Goal: Entertainment & Leisure: Consume media (video, audio)

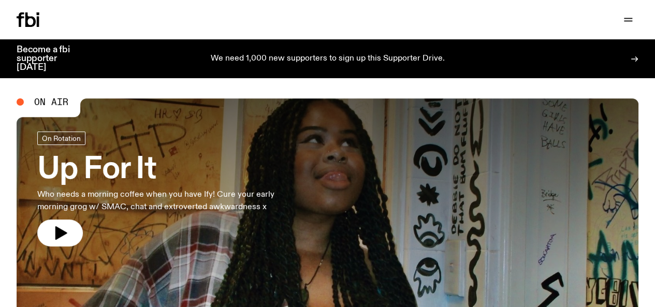
click at [0, 0] on icon "button" at bounding box center [0, 0] width 0 height 0
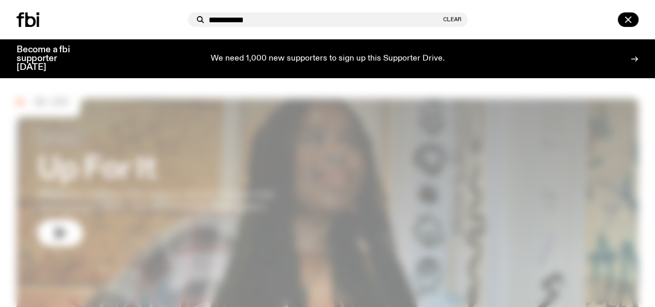
type input "**********"
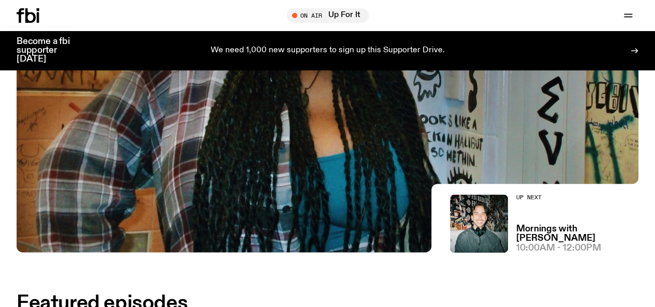
scroll to position [376, 0]
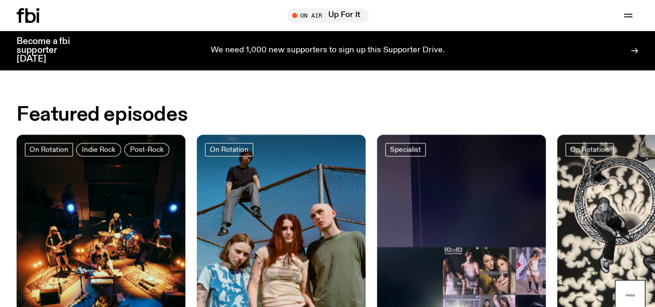
click at [0, 0] on icon "button" at bounding box center [0, 0] width 0 height 0
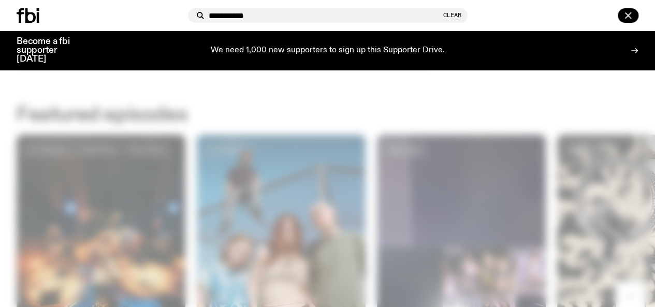
type input "**********"
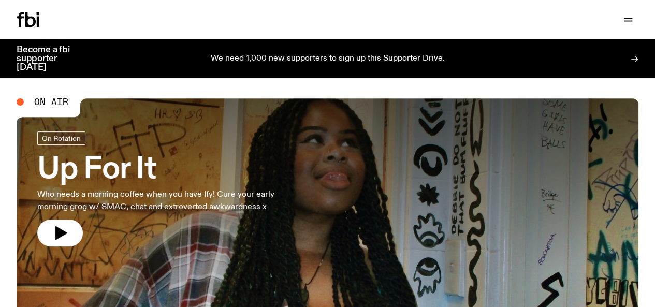
click at [0, 0] on icon "button" at bounding box center [0, 0] width 0 height 0
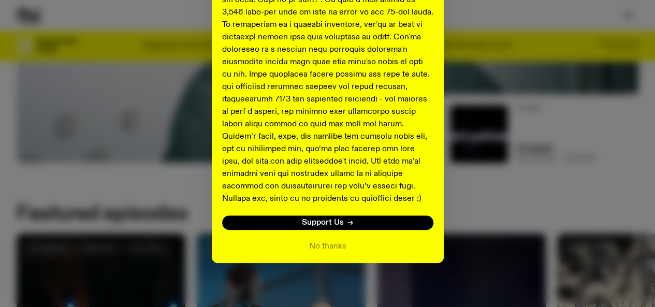
scroll to position [466, 0]
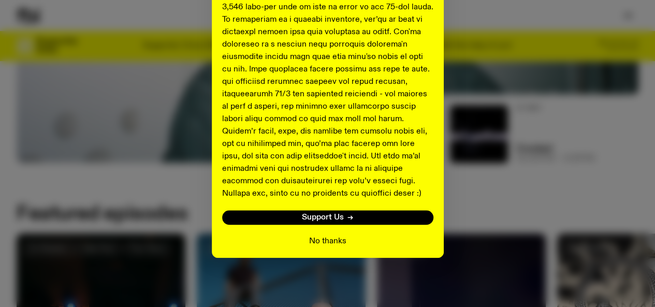
click at [325, 244] on button "No thanks" at bounding box center [327, 241] width 37 height 12
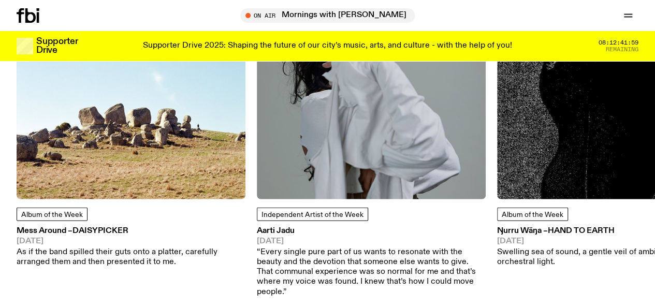
scroll to position [1289, 0]
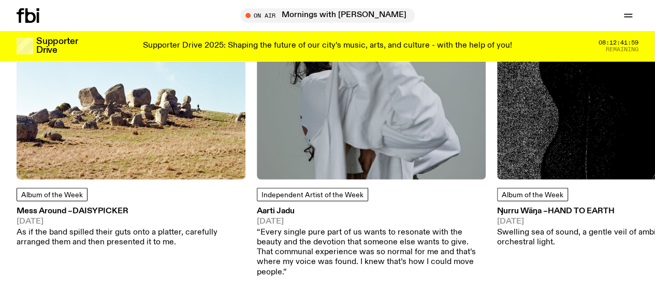
click at [121, 162] on img at bounding box center [131, 65] width 229 height 229
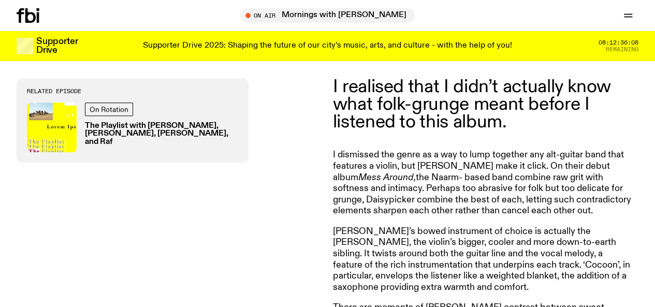
scroll to position [347, 0]
click at [21, 12] on icon at bounding box center [20, 15] width 7 height 14
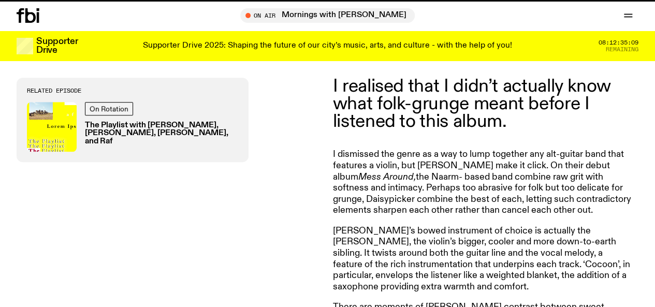
click at [21, 12] on icon at bounding box center [20, 15] width 7 height 14
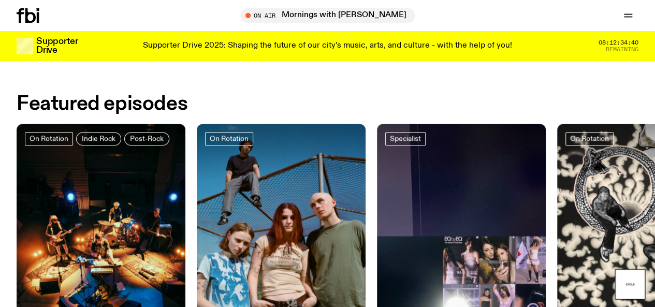
scroll to position [387, 0]
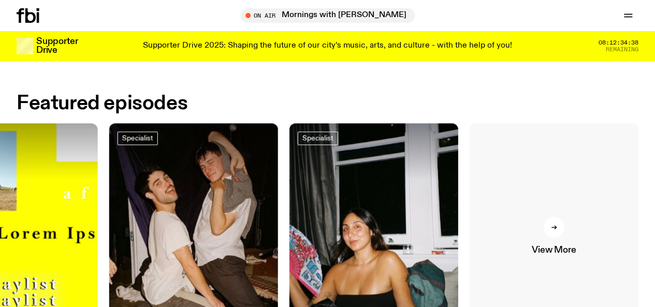
drag, startPoint x: 573, startPoint y: 191, endPoint x: 541, endPoint y: 213, distance: 39.1
click at [541, 213] on link "View More" at bounding box center [554, 235] width 169 height 225
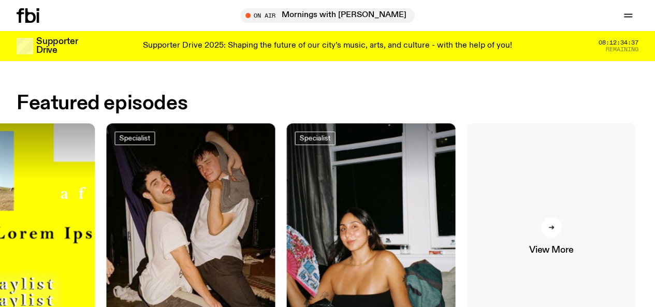
click at [541, 213] on link "View More" at bounding box center [550, 235] width 169 height 225
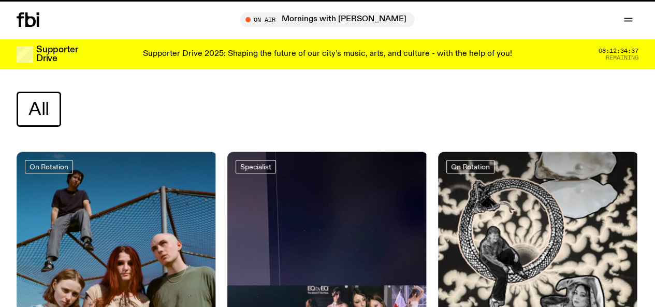
click at [541, 213] on div at bounding box center [538, 185] width 200 height 67
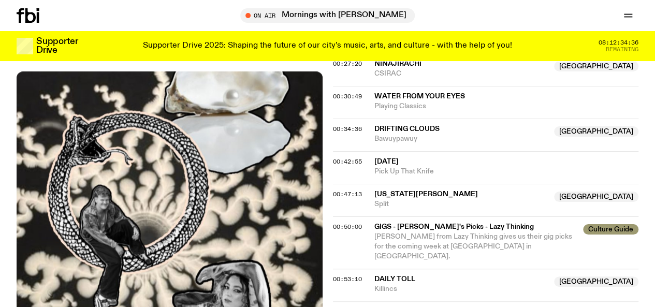
scroll to position [637, 0]
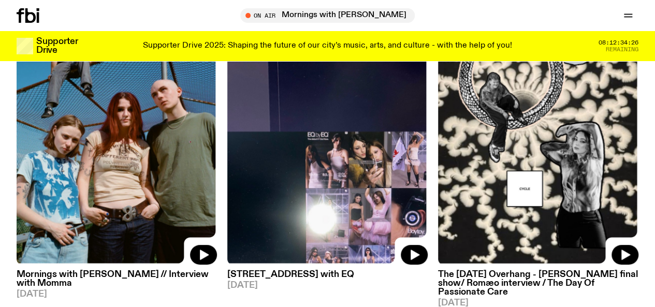
scroll to position [156, 0]
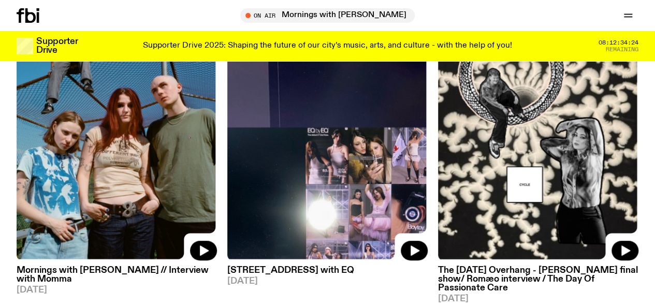
click at [199, 92] on img at bounding box center [117, 127] width 200 height 267
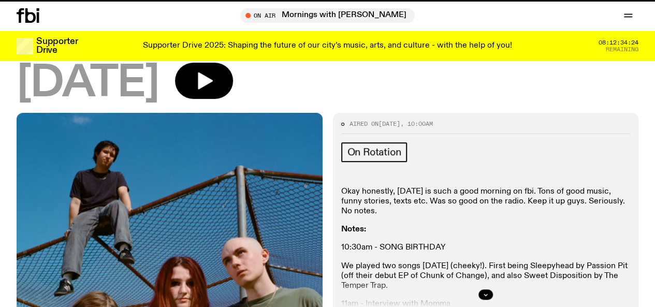
scroll to position [1, 0]
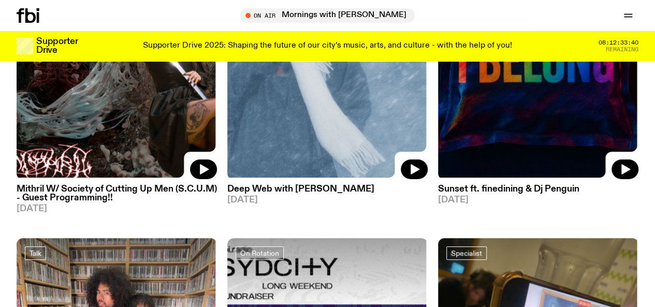
scroll to position [1885, 0]
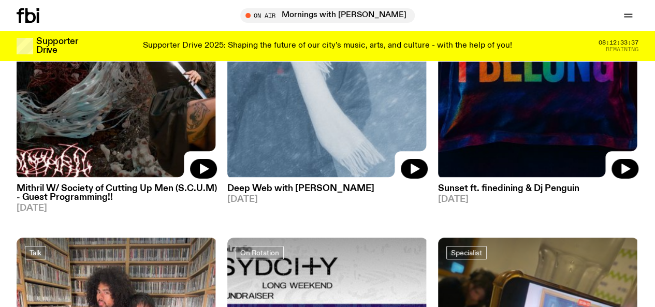
drag, startPoint x: 245, startPoint y: 169, endPoint x: 173, endPoint y: 176, distance: 72.8
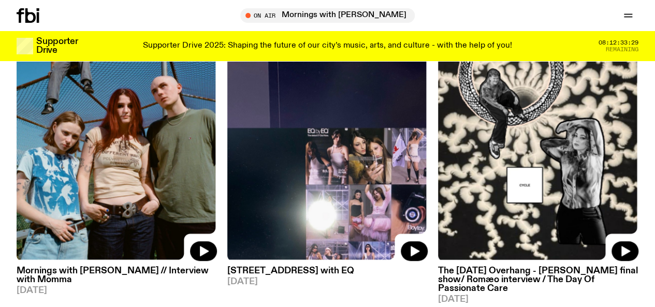
scroll to position [0, 0]
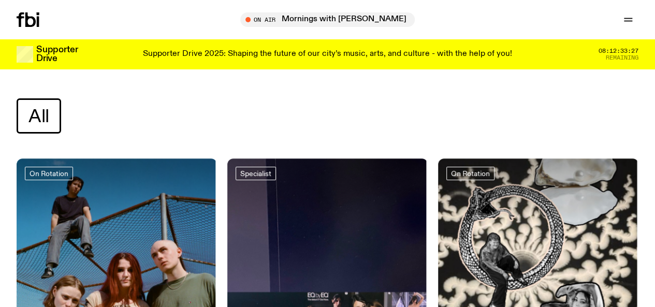
click at [16, 19] on div "Schedule Explore Read Volunteer Newsletter On Air Mornings with Ben Hansen Tune…" at bounding box center [327, 19] width 655 height 39
click at [30, 17] on icon at bounding box center [30, 19] width 10 height 14
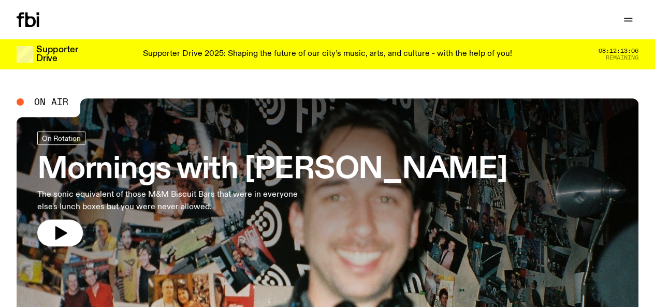
click at [0, 0] on link "Schedule" at bounding box center [0, 0] width 0 height 0
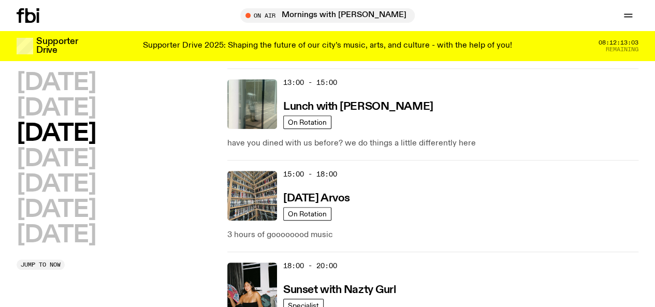
scroll to position [414, 0]
